Goal: Information Seeking & Learning: Learn about a topic

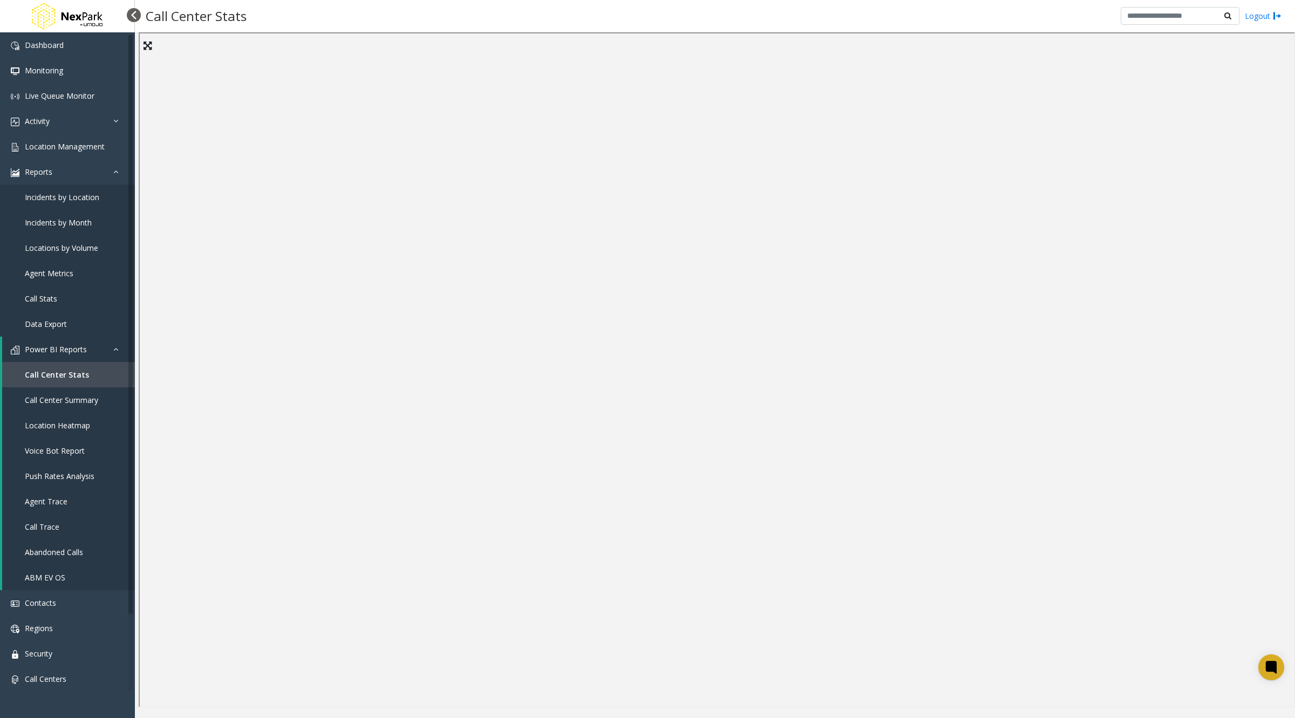
click at [128, 16] on div at bounding box center [134, 15] width 14 height 14
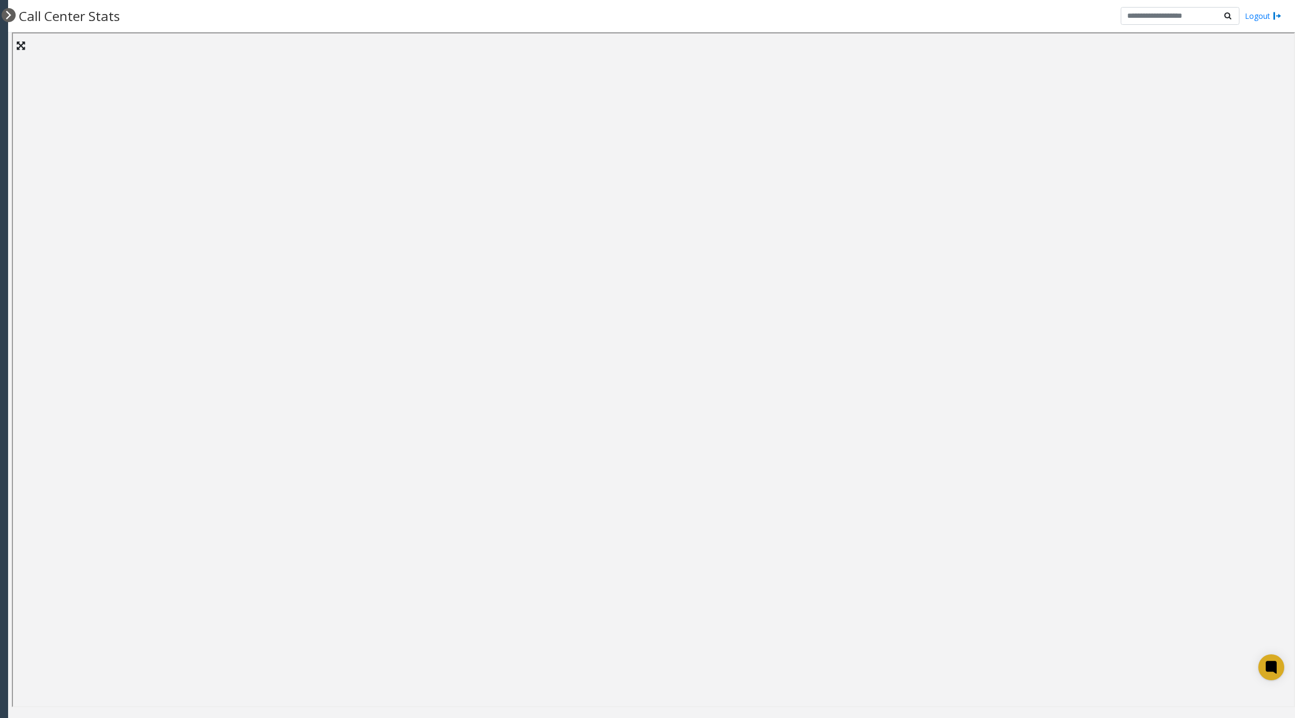
click at [6, 12] on div at bounding box center [9, 15] width 14 height 14
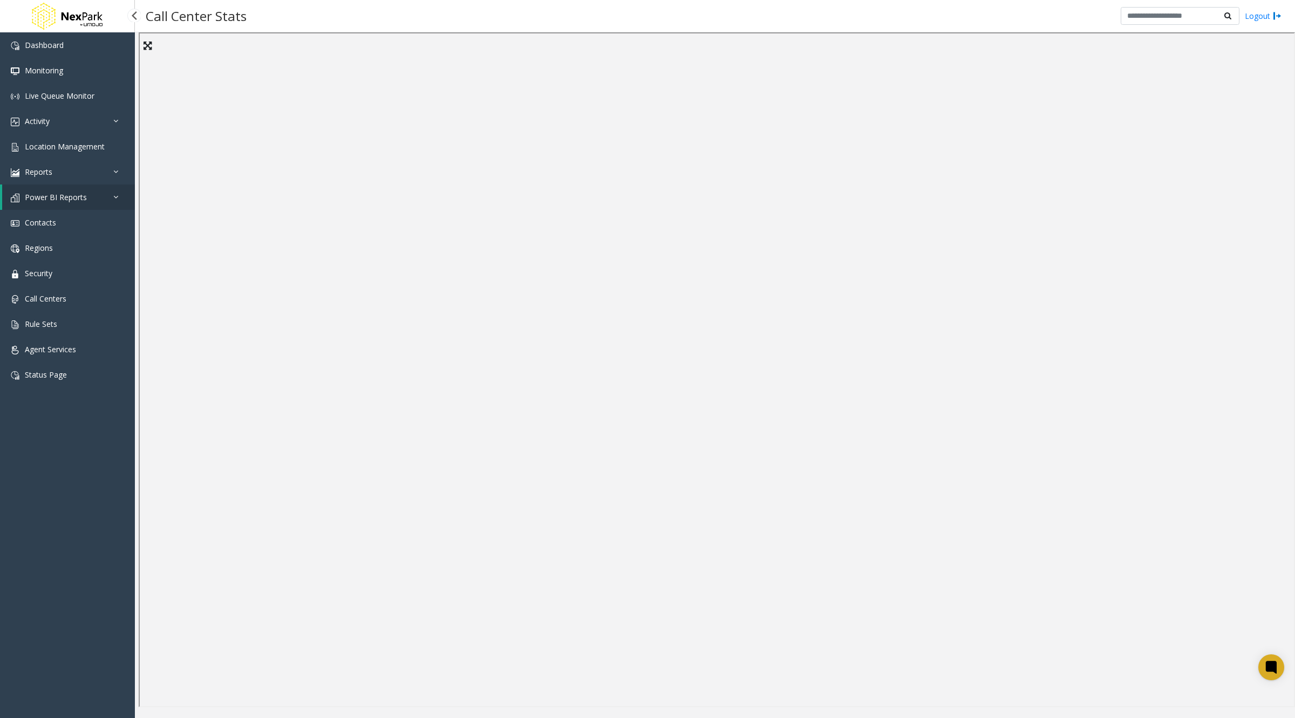
click at [112, 195] on link "Power BI Reports" at bounding box center [68, 197] width 133 height 25
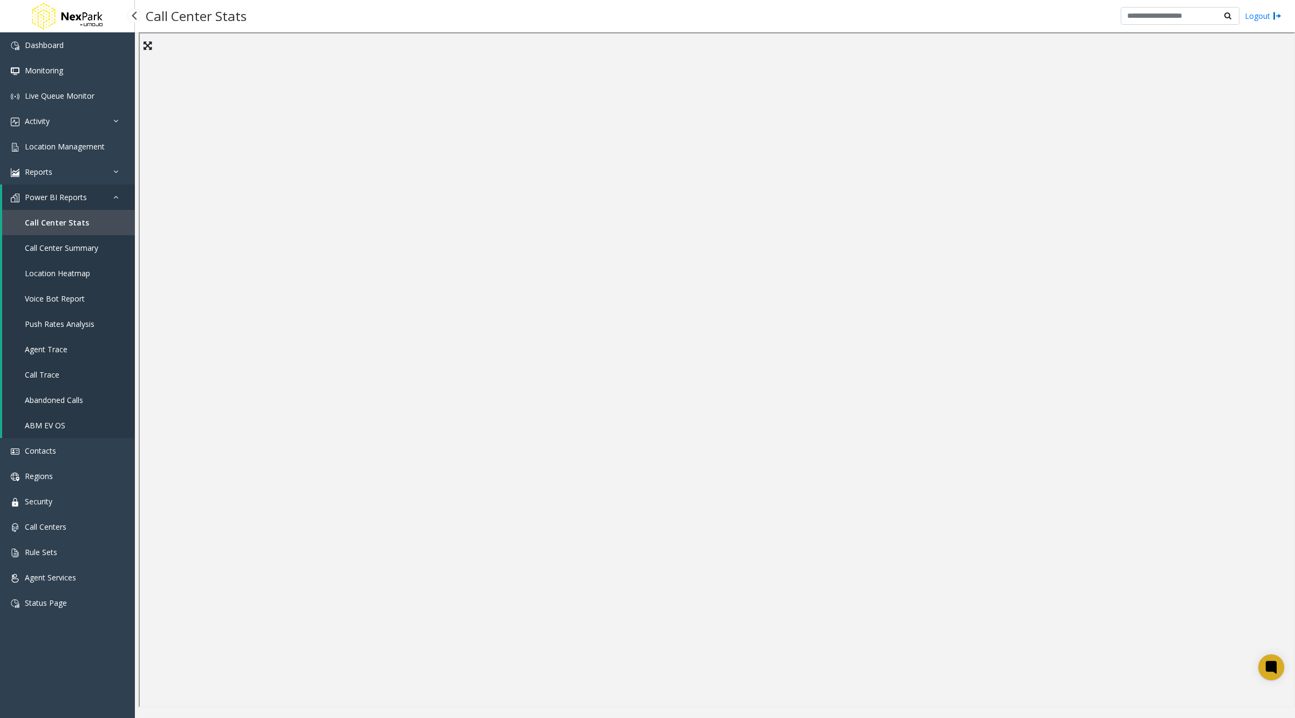
click at [94, 224] on link "Call Center Stats" at bounding box center [68, 222] width 133 height 25
click at [66, 272] on span "Location Heatmap" at bounding box center [57, 273] width 65 height 10
click at [88, 246] on span "Call Center Summary" at bounding box center [61, 248] width 73 height 10
click at [76, 299] on span "Voice Bot Report" at bounding box center [55, 299] width 60 height 10
